Goal: Transaction & Acquisition: Purchase product/service

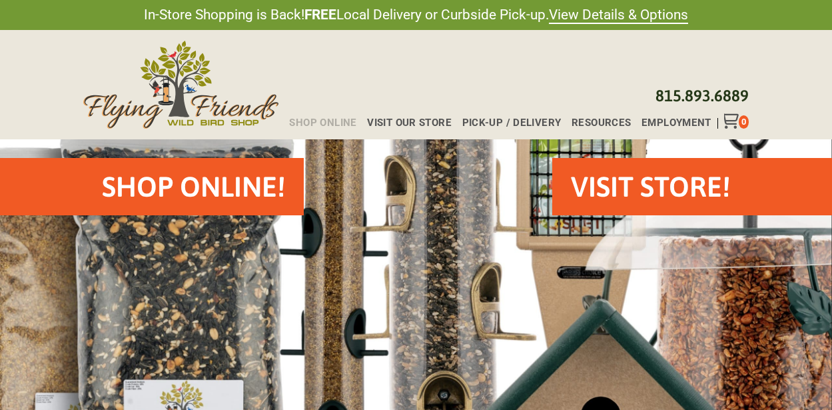
click at [336, 121] on span "Shop Online" at bounding box center [322, 123] width 67 height 10
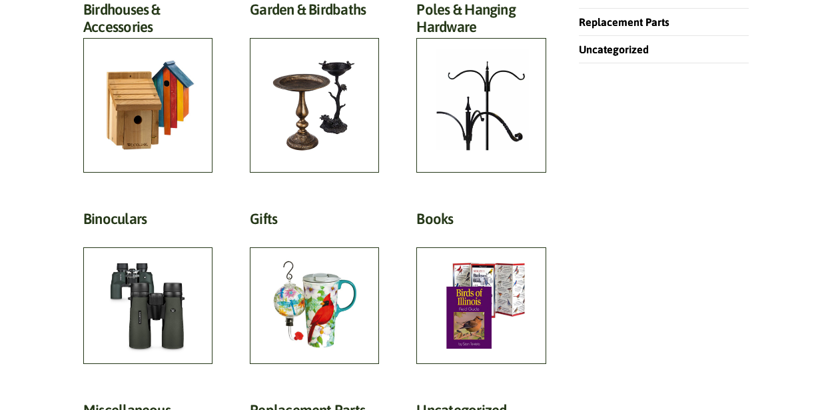
scroll to position [533, 0]
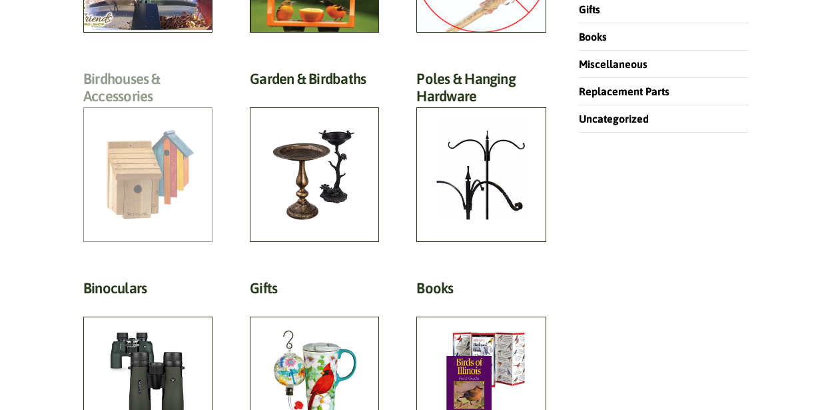
click at [142, 113] on h2 "Birdhouses & Accessories (57)" at bounding box center [147, 91] width 129 height 43
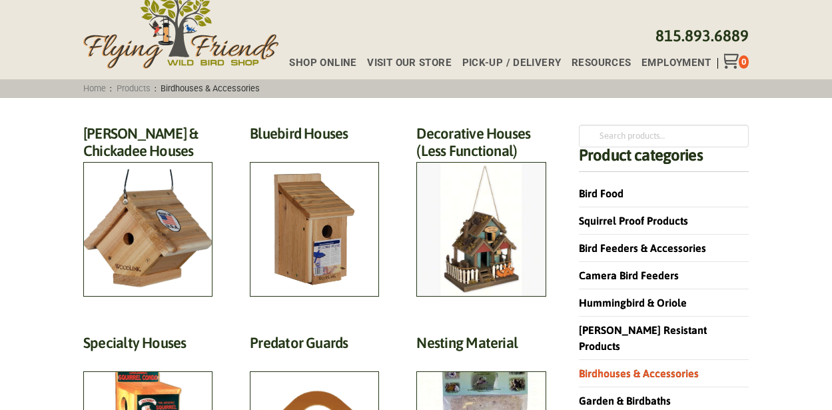
scroll to position [333, 0]
